Goal: Task Accomplishment & Management: Manage account settings

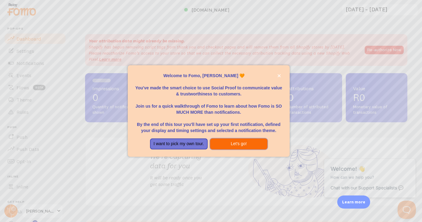
click at [242, 145] on button "Let's go!" at bounding box center [239, 143] width 58 height 11
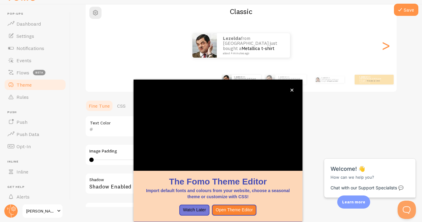
scroll to position [16, 0]
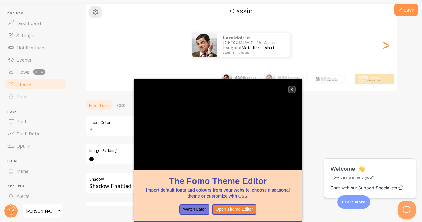
click at [293, 88] on icon "close," at bounding box center [291, 89] width 3 height 3
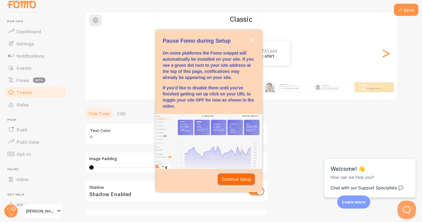
click at [243, 180] on p "Continue Setup" at bounding box center [237, 179] width 30 height 6
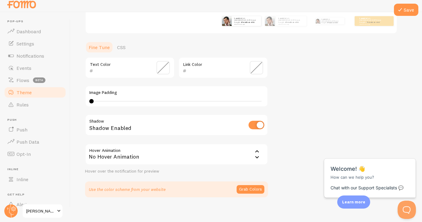
scroll to position [131, 0]
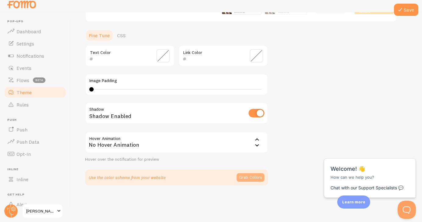
click at [249, 179] on button "Grab Colors" at bounding box center [250, 177] width 28 height 9
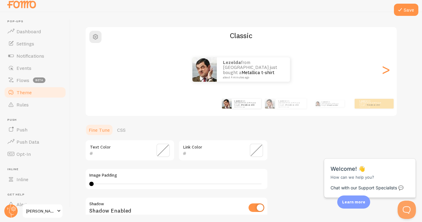
scroll to position [33, 0]
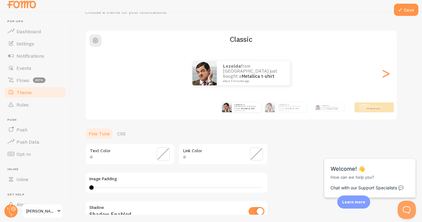
click at [161, 153] on span at bounding box center [162, 153] width 13 height 13
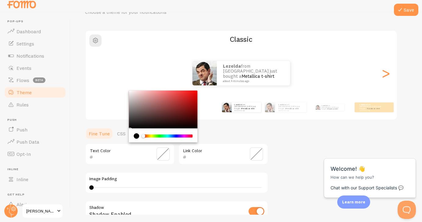
click at [137, 135] on div "current color is #000000" at bounding box center [136, 135] width 5 height 5
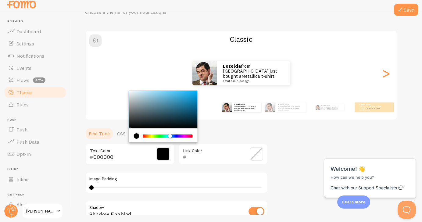
drag, startPoint x: 142, startPoint y: 136, endPoint x: 170, endPoint y: 136, distance: 27.7
click at [170, 136] on div "Chrome color picker" at bounding box center [170, 136] width 4 height 4
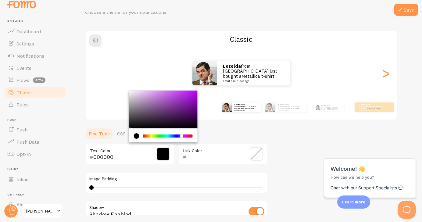
drag, startPoint x: 170, startPoint y: 136, endPoint x: 182, endPoint y: 136, distance: 11.6
click at [182, 136] on div "Chrome color picker" at bounding box center [182, 136] width 4 height 4
click at [142, 95] on div "Chrome color picker" at bounding box center [163, 110] width 69 height 38
type input "D5B4E0"
click at [256, 153] on span at bounding box center [256, 153] width 13 height 13
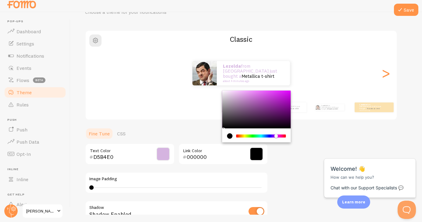
drag, startPoint x: 237, startPoint y: 136, endPoint x: 276, endPoint y: 136, distance: 39.0
click at [276, 136] on div "Chrome color picker" at bounding box center [276, 136] width 4 height 4
click at [254, 96] on div "Chrome color picker" at bounding box center [256, 110] width 69 height 38
type input "CD75D8"
click at [283, 159] on div "Theme Choose a theme for your notifications Classic Lezelda from [GEOGRAPHIC_DA…" at bounding box center [246, 137] width 322 height 287
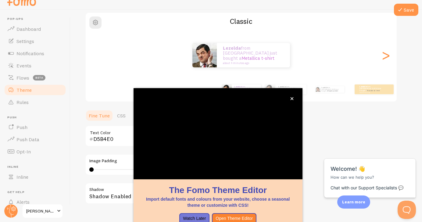
scroll to position [53, 0]
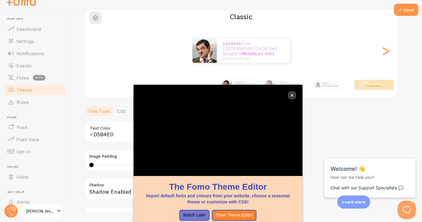
click at [292, 94] on icon "close," at bounding box center [291, 95] width 3 height 3
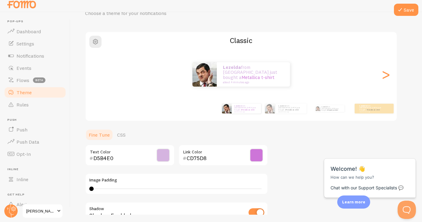
scroll to position [33, 0]
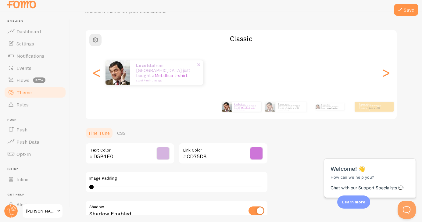
click at [136, 67] on div "Lezelda from [GEOGRAPHIC_DATA] just bought a Metallica t-shirt about 4 minutes …" at bounding box center [166, 72] width 73 height 24
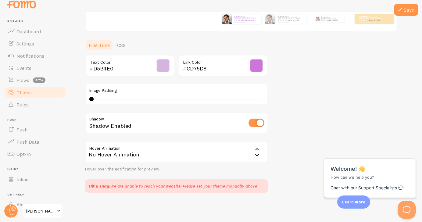
scroll to position [128, 0]
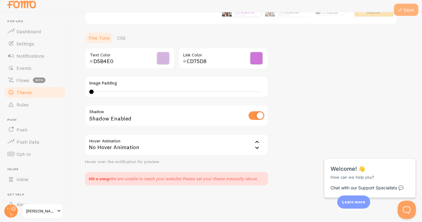
click at [406, 9] on button "Save" at bounding box center [406, 10] width 24 height 12
click at [232, 179] on div "Hit a snag: We are unable to reach your website! Please set your theme manually…" at bounding box center [173, 179] width 168 height 6
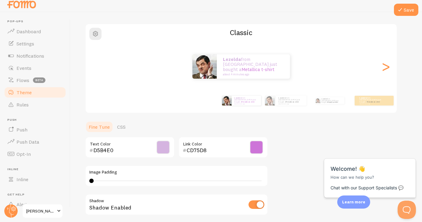
scroll to position [0, 0]
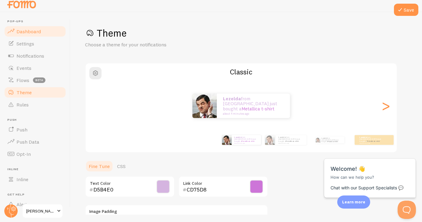
click at [30, 30] on span "Dashboard" at bounding box center [28, 31] width 24 height 6
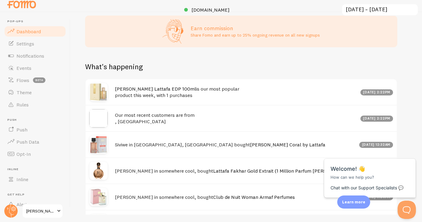
scroll to position [178, 0]
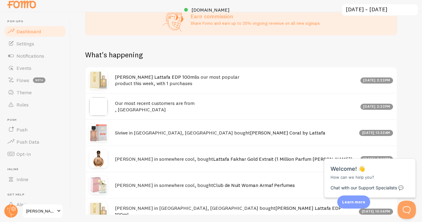
click at [131, 105] on h4 "Our most recent customers are from , [GEOGRAPHIC_DATA]" at bounding box center [236, 106] width 242 height 12
click at [98, 110] on img at bounding box center [98, 106] width 18 height 18
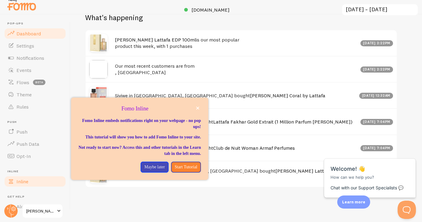
scroll to position [42, 0]
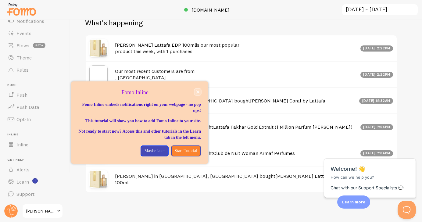
click at [197, 93] on icon "close," at bounding box center [197, 92] width 3 height 3
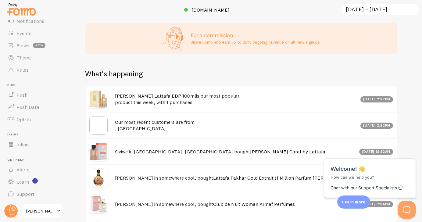
scroll to position [0, 0]
